Goal: Task Accomplishment & Management: Manage account settings

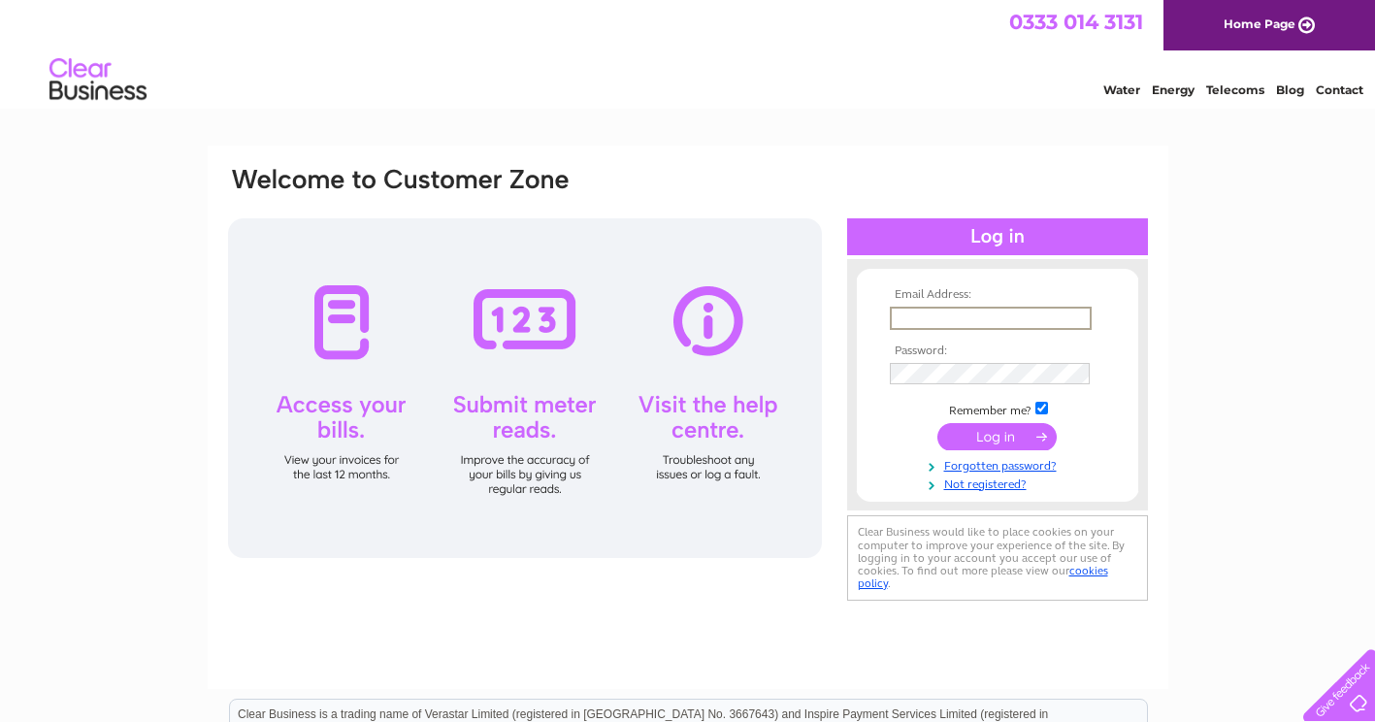
click at [925, 312] on input "text" at bounding box center [991, 318] width 202 height 23
type input "[EMAIL_ADDRESS][DOMAIN_NAME]"
click at [998, 440] on input "submit" at bounding box center [996, 434] width 119 height 27
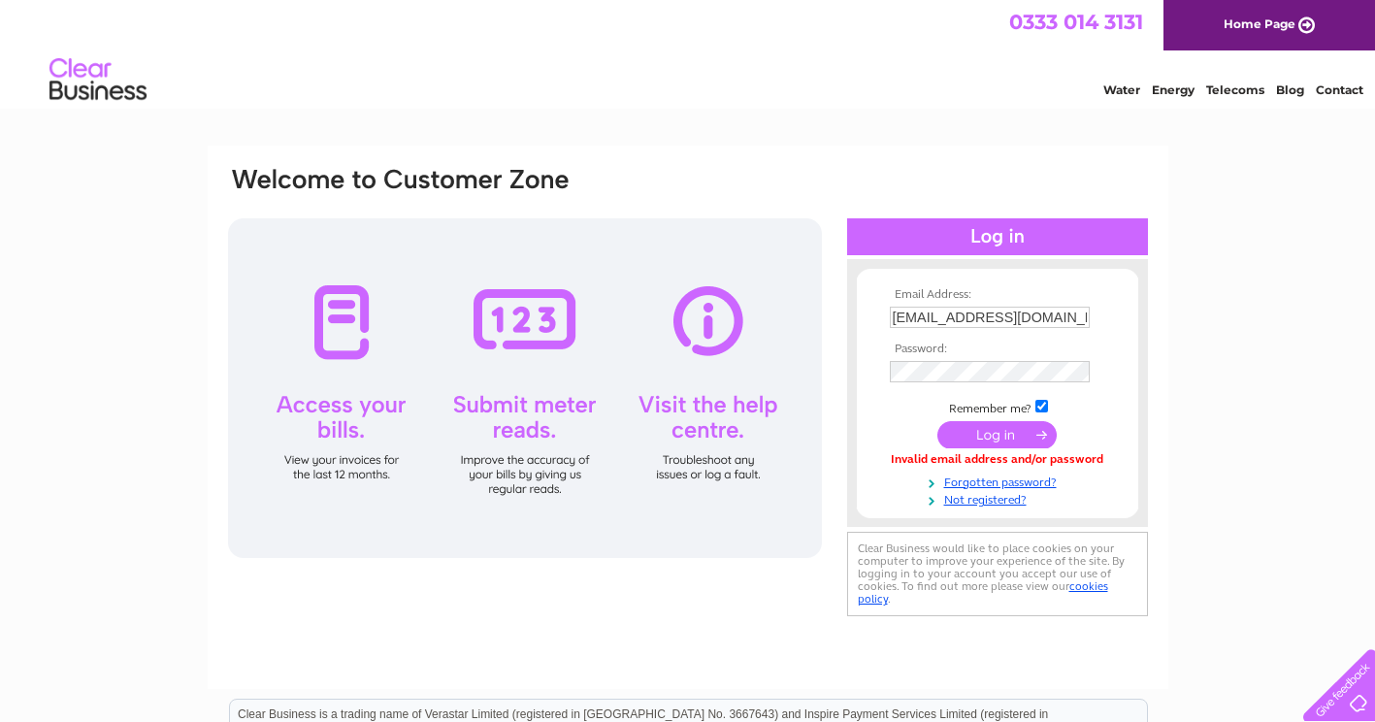
click at [1043, 408] on input "checkbox" at bounding box center [1041, 406] width 13 height 13
checkbox input "false"
click at [991, 313] on input "[EMAIL_ADDRESS][DOMAIN_NAME]" at bounding box center [991, 318] width 202 height 23
click at [1121, 429] on form "Email Address: zazamelon121@hotmail.com Password:" at bounding box center [997, 397] width 281 height 219
click at [997, 434] on input "submit" at bounding box center [996, 434] width 119 height 27
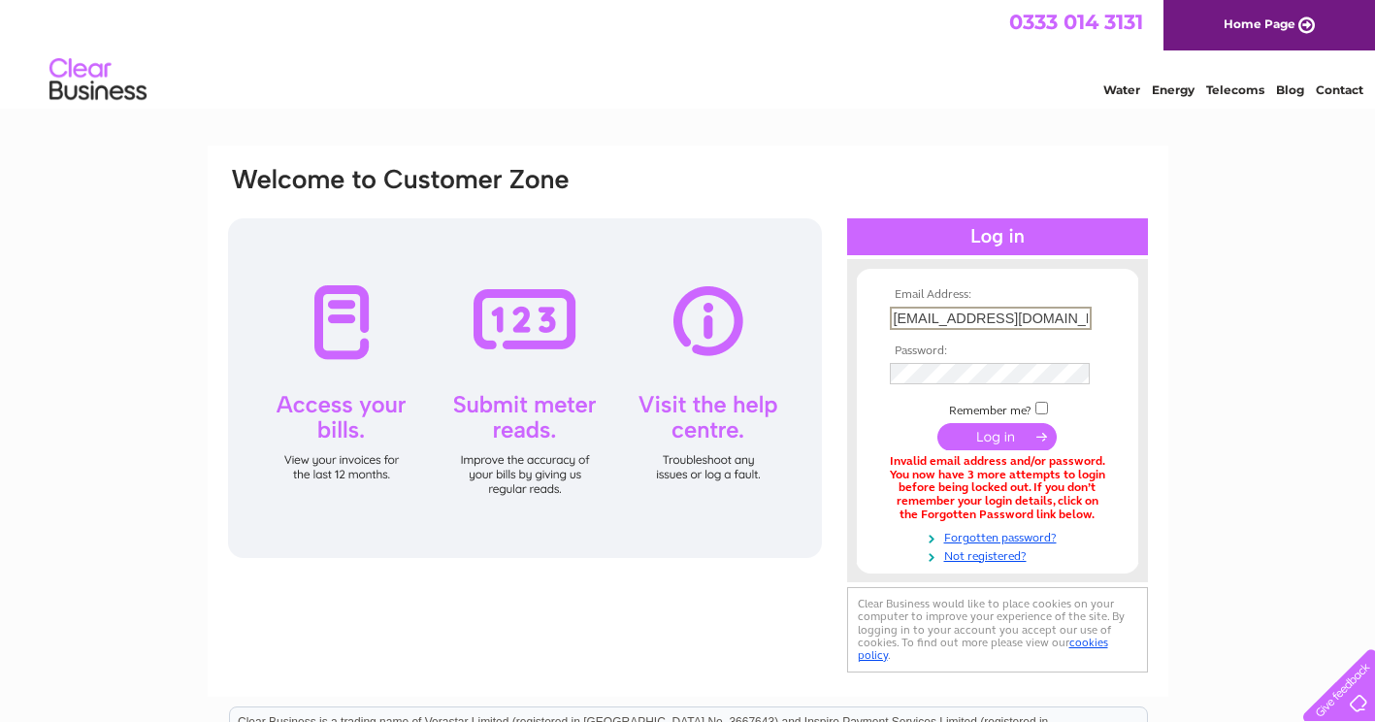
click at [1072, 315] on input "[EMAIL_ADDRESS][DOMAIN_NAME]" at bounding box center [991, 318] width 202 height 23
click at [965, 320] on input "[EMAIL_ADDRESS][DOMAIN_NAME]" at bounding box center [991, 318] width 202 height 23
click at [994, 438] on input "submit" at bounding box center [996, 434] width 119 height 27
